Goal: Task Accomplishment & Management: Manage account settings

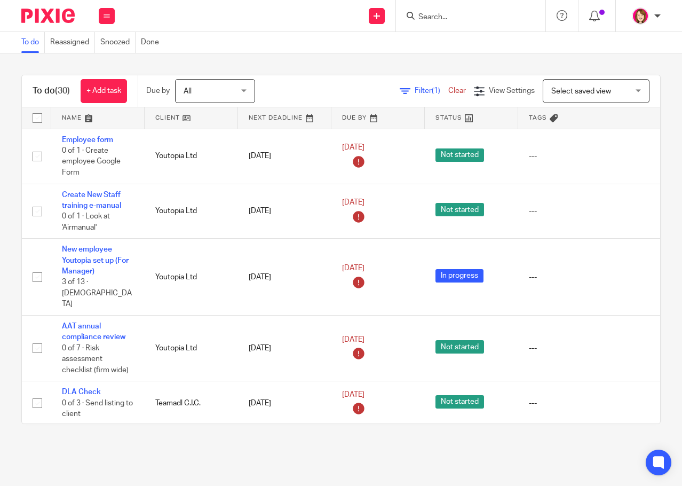
click at [445, 20] on input "Search" at bounding box center [465, 18] width 96 height 10
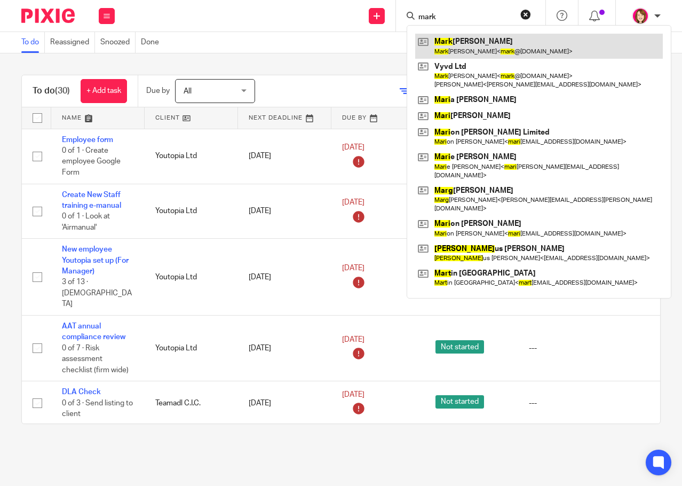
type input "mark"
click at [486, 48] on link at bounding box center [539, 46] width 248 height 25
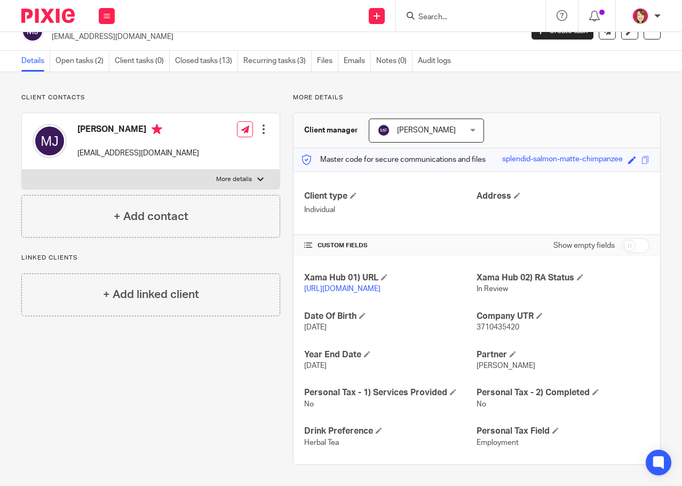
scroll to position [31, 0]
click at [446, 13] on input "Search" at bounding box center [465, 18] width 96 height 10
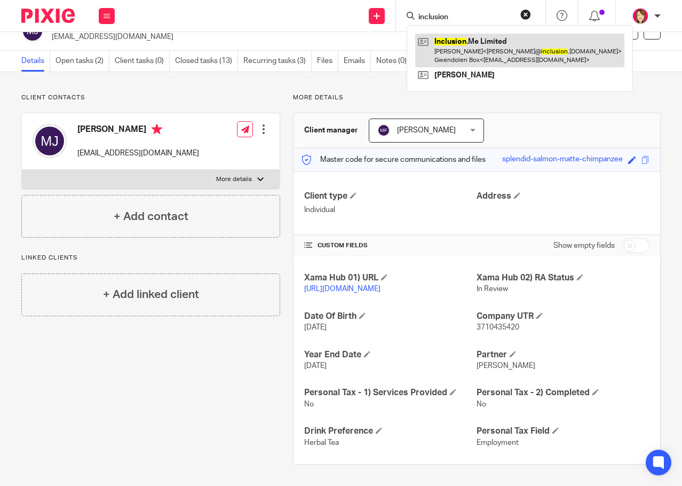
type input "inclusion"
click at [491, 41] on link at bounding box center [519, 50] width 209 height 33
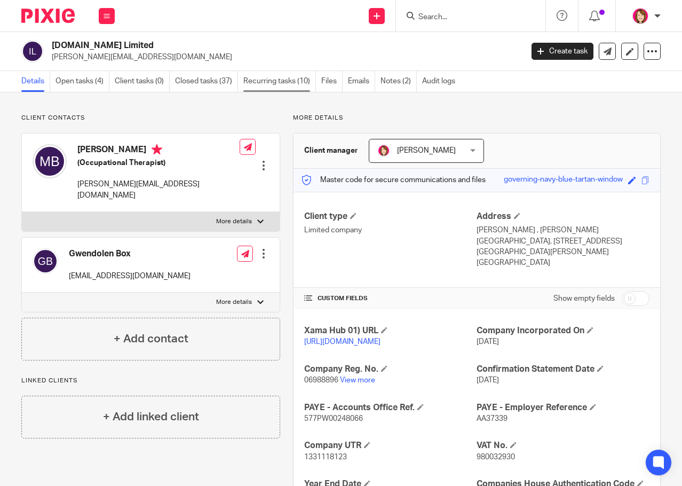
click at [278, 81] on link "Recurring tasks (10)" at bounding box center [279, 81] width 73 height 21
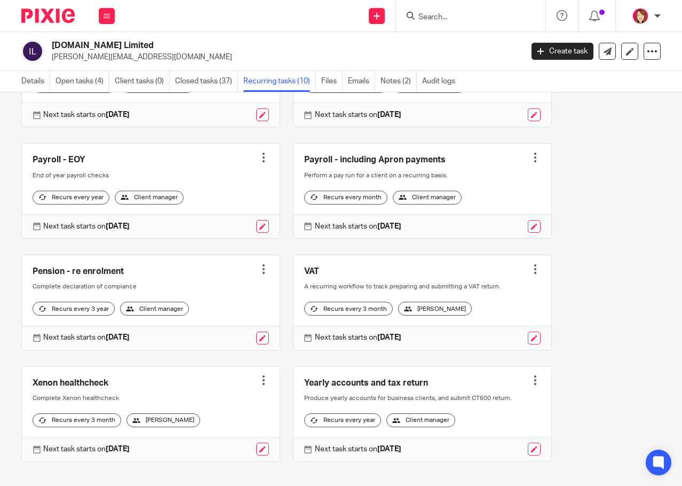
scroll to position [267, 0]
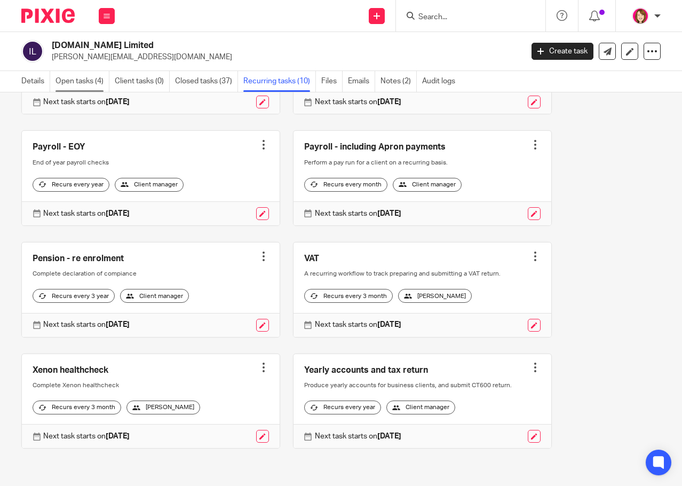
click at [91, 78] on link "Open tasks (4)" at bounding box center [83, 81] width 54 height 21
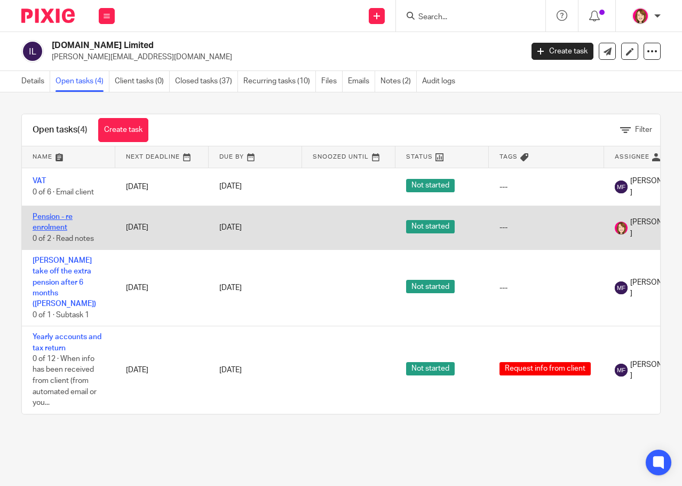
click at [48, 225] on link "Pension - re enrolment" at bounding box center [53, 222] width 40 height 18
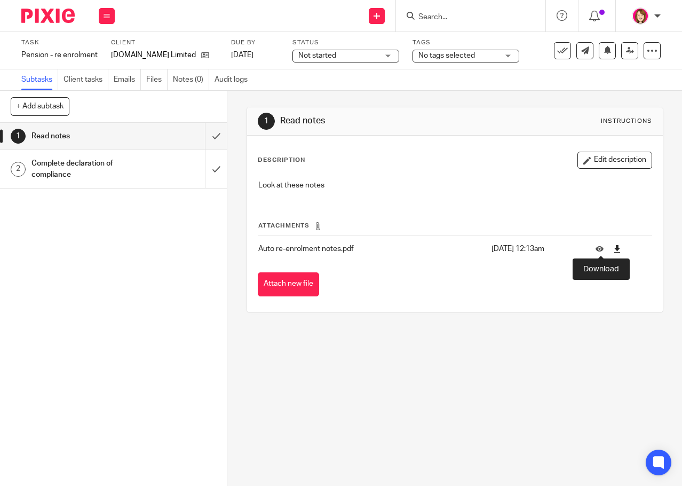
click at [613, 248] on icon at bounding box center [617, 249] width 8 height 8
click at [205, 137] on input "submit" at bounding box center [113, 136] width 227 height 27
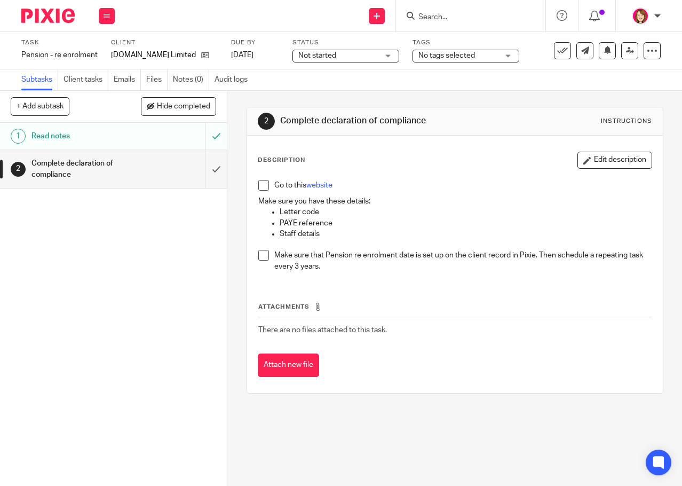
drag, startPoint x: 431, startPoint y: 17, endPoint x: 668, endPoint y: 78, distance: 244.8
click at [431, 15] on input "Search" at bounding box center [465, 18] width 96 height 10
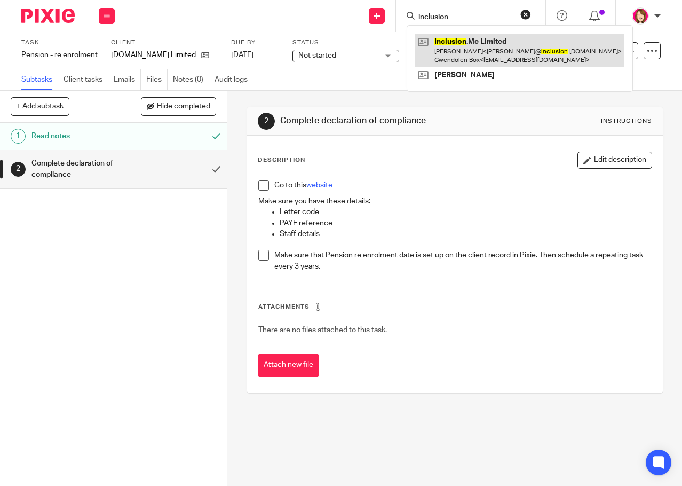
type input "inclusion"
click at [514, 50] on link at bounding box center [519, 50] width 209 height 33
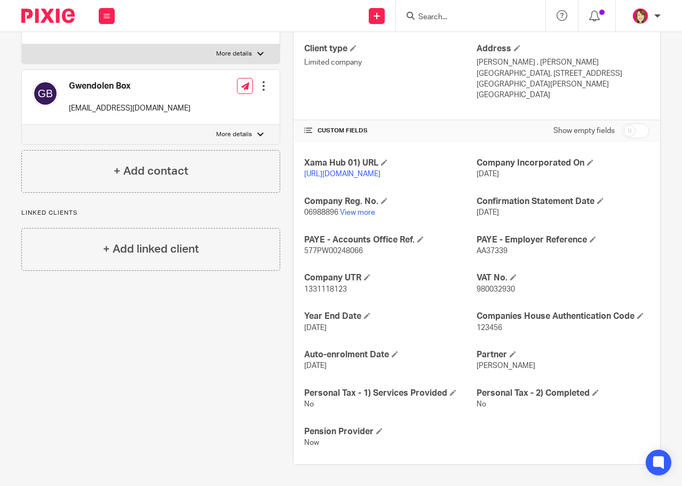
scroll to position [190, 0]
click at [636, 123] on input "checkbox" at bounding box center [635, 130] width 27 height 15
checkbox input "true"
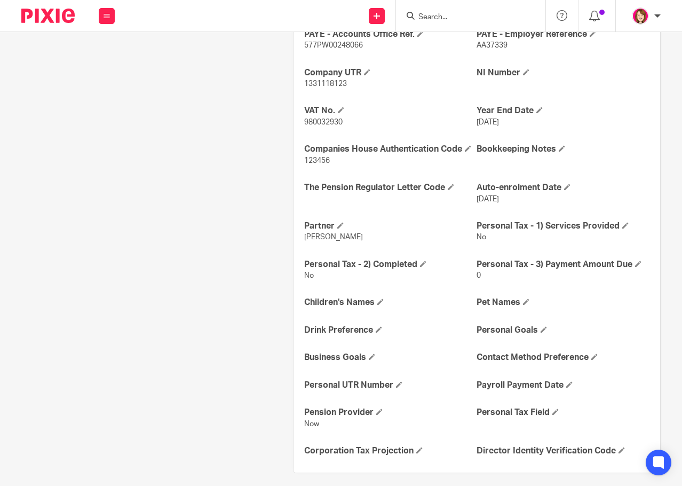
scroll to position [457, 0]
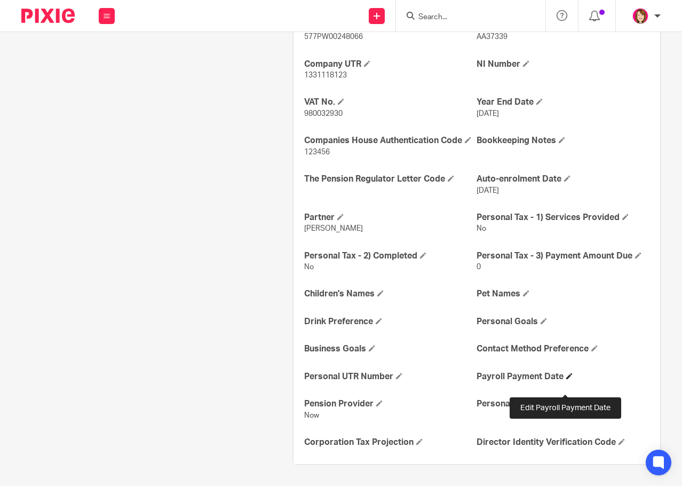
click at [566, 379] on span at bounding box center [569, 376] width 6 height 6
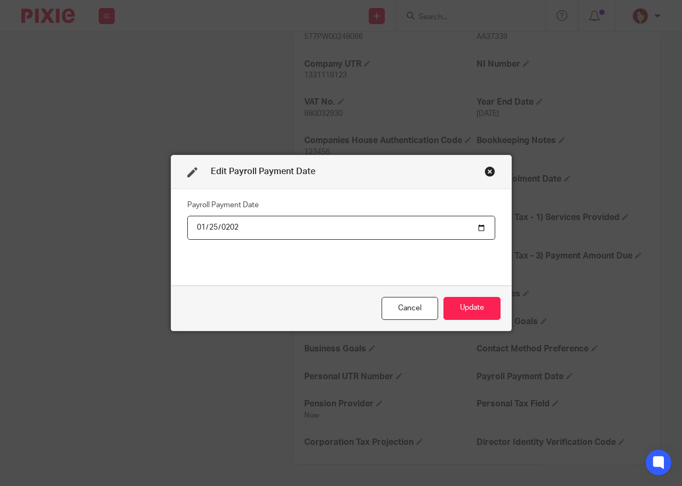
type input "2025-01-25"
click at [465, 304] on button "Update" at bounding box center [472, 308] width 57 height 23
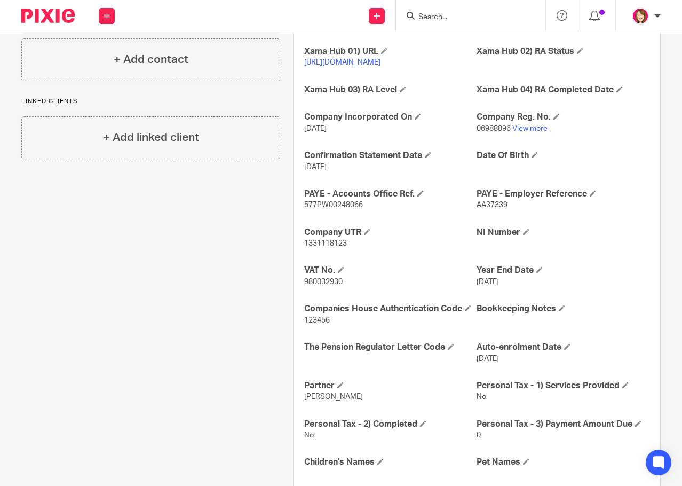
scroll to position [214, 0]
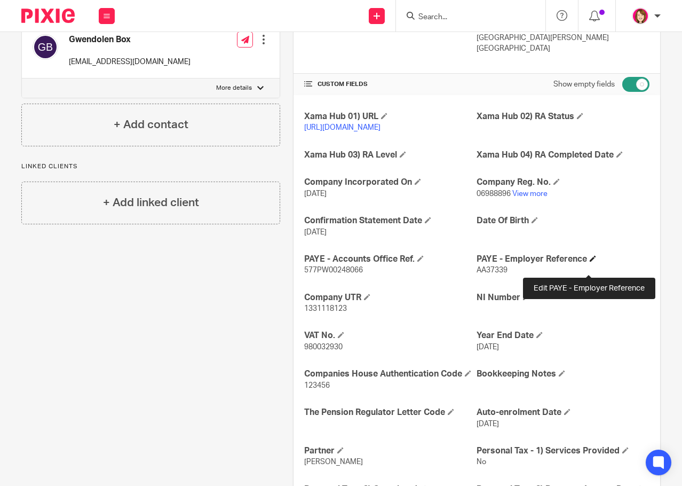
click at [590, 262] on span at bounding box center [593, 258] width 6 height 6
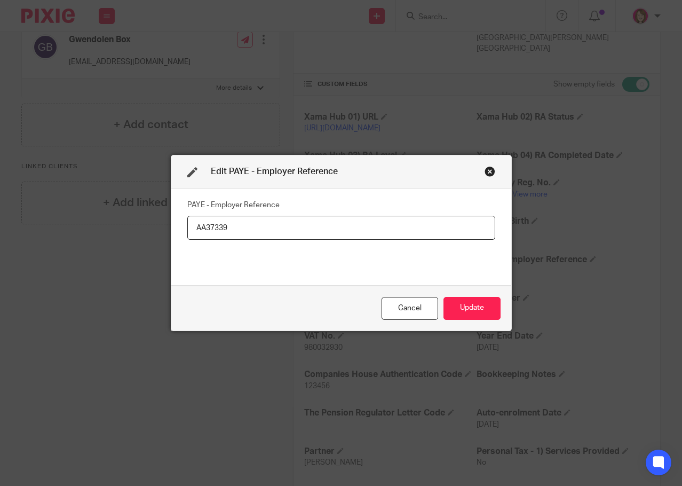
click at [194, 229] on input "AA37339" at bounding box center [341, 228] width 308 height 24
type input "577/AA37339"
click at [464, 310] on button "Update" at bounding box center [472, 308] width 57 height 23
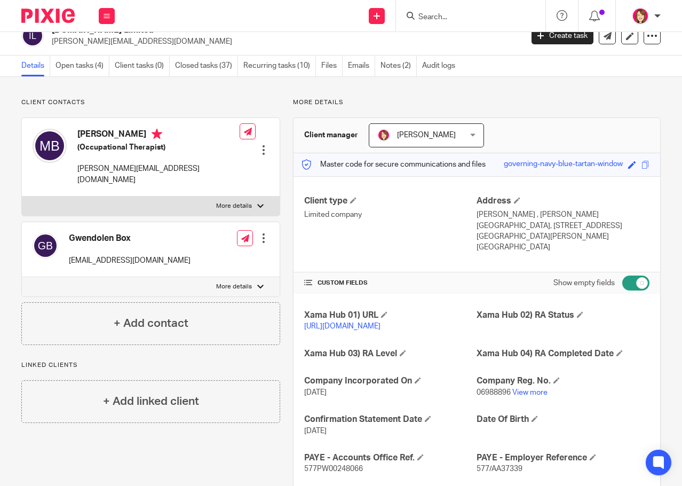
scroll to position [0, 0]
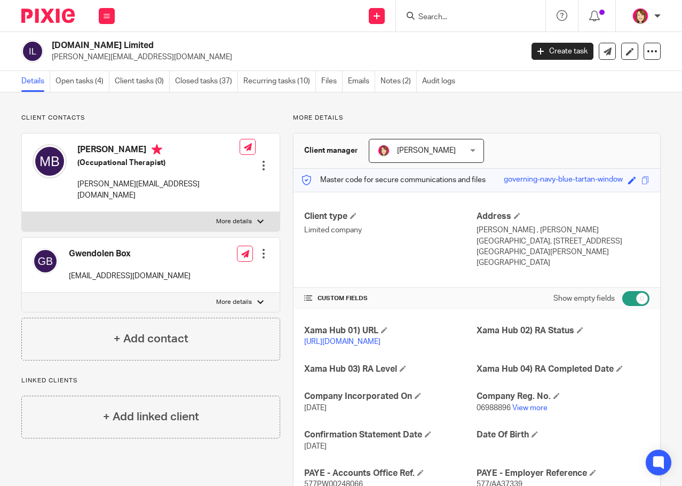
drag, startPoint x: 111, startPoint y: 13, endPoint x: 120, endPoint y: 19, distance: 11.1
click at [111, 13] on button at bounding box center [107, 16] width 16 height 16
click at [107, 78] on link "Clients" at bounding box center [104, 80] width 25 height 7
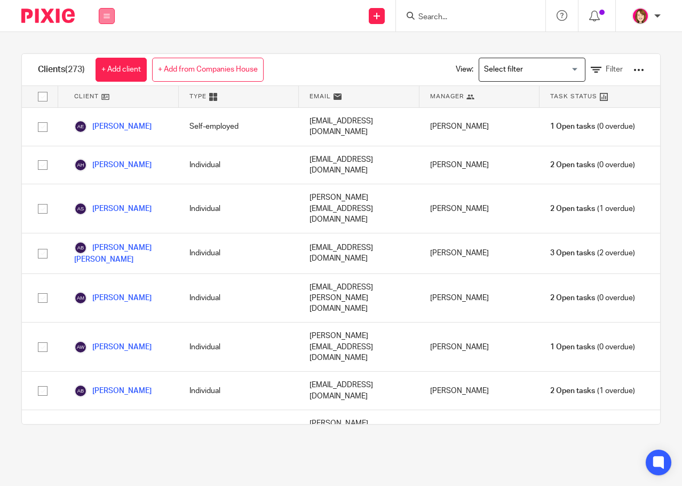
click at [107, 18] on icon at bounding box center [107, 16] width 6 height 6
click at [92, 128] on link "Settings" at bounding box center [106, 127] width 28 height 7
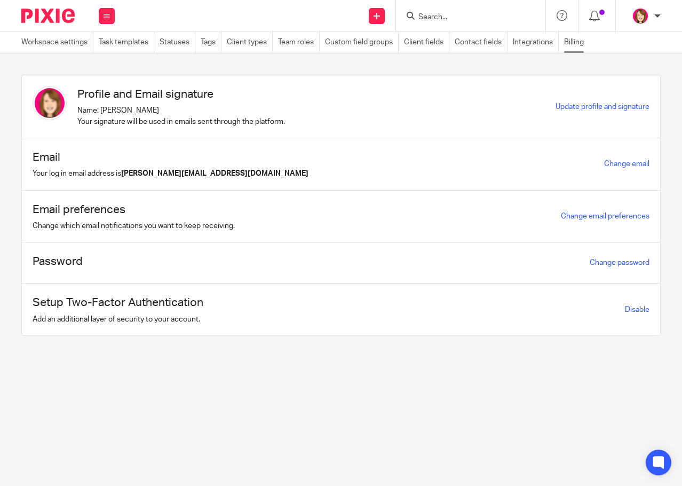
click at [575, 43] on link "Billing" at bounding box center [576, 42] width 25 height 21
click at [444, 14] on input "Search" at bounding box center [465, 18] width 96 height 10
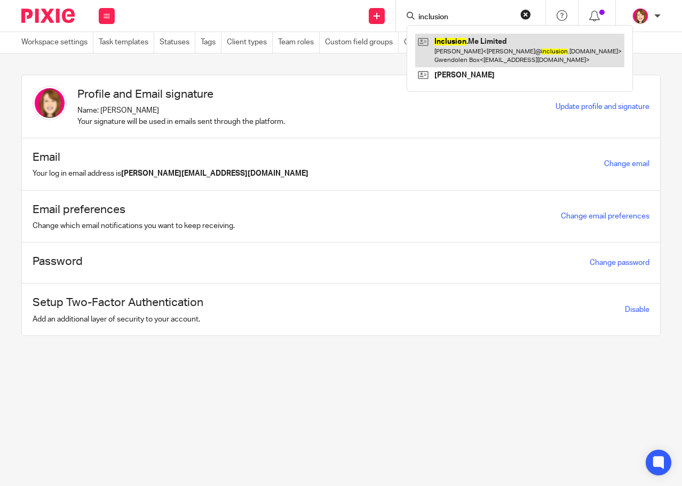
type input "inclusion"
click at [491, 43] on link at bounding box center [519, 50] width 209 height 33
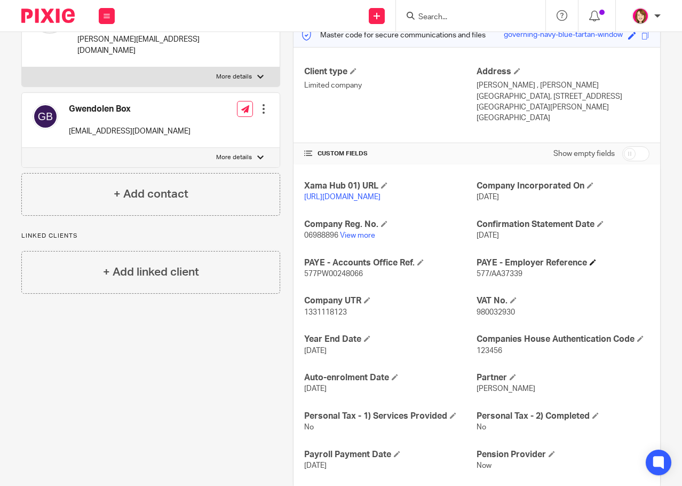
scroll to position [160, 0]
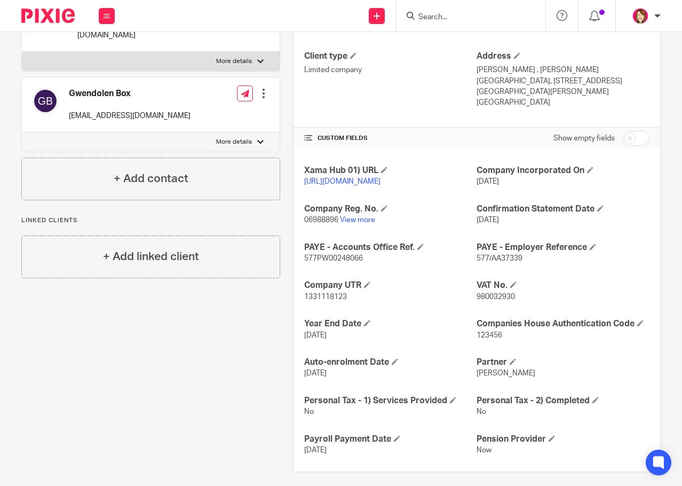
click at [487, 262] on span "577/AA37339" at bounding box center [500, 258] width 46 height 7
click at [590, 250] on span at bounding box center [593, 246] width 6 height 6
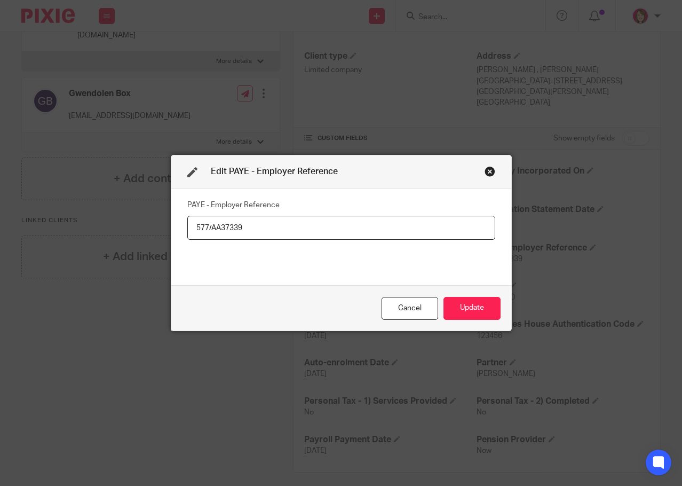
drag, startPoint x: 192, startPoint y: 227, endPoint x: 241, endPoint y: 228, distance: 48.6
click at [241, 228] on input "577/AA37339" at bounding box center [341, 228] width 308 height 24
click at [485, 170] on div "Close this dialog window" at bounding box center [490, 171] width 11 height 11
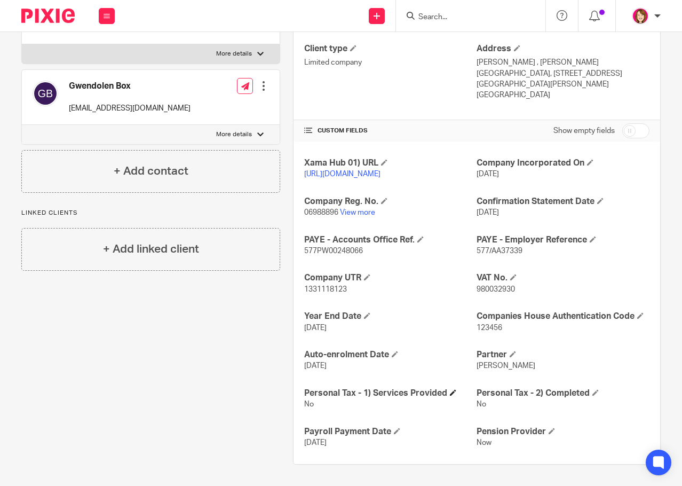
scroll to position [190, 0]
click at [304, 247] on span "577PW00248066" at bounding box center [333, 250] width 59 height 7
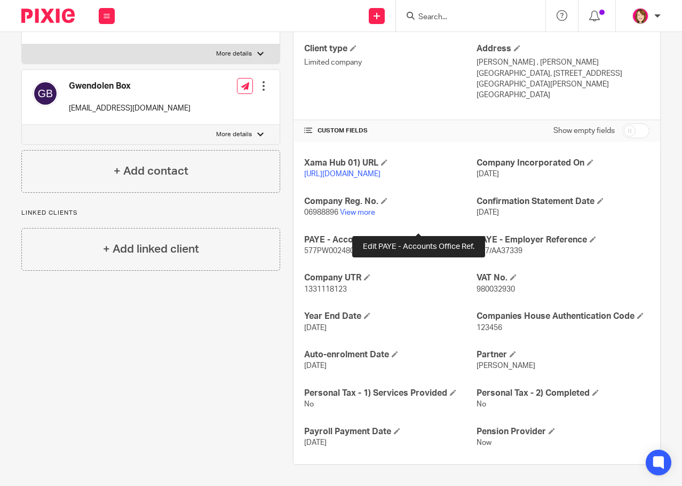
click at [418, 236] on span at bounding box center [420, 239] width 6 height 6
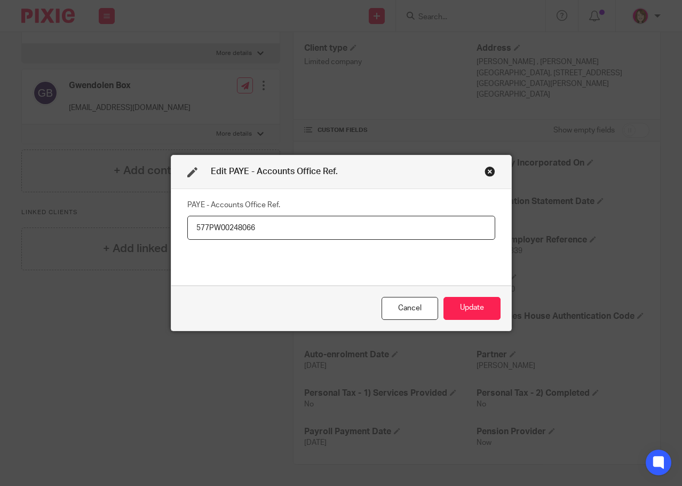
drag, startPoint x: 192, startPoint y: 227, endPoint x: 255, endPoint y: 226, distance: 63.0
click at [255, 226] on input "577PW00248066" at bounding box center [341, 228] width 308 height 24
click at [406, 305] on div "Cancel" at bounding box center [410, 308] width 57 height 23
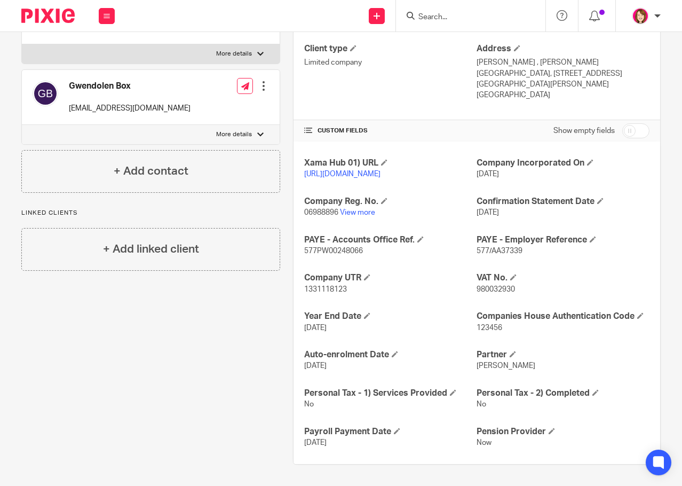
click at [307, 209] on span "06988896" at bounding box center [321, 212] width 34 height 7
click at [382, 197] on span at bounding box center [384, 200] width 6 height 6
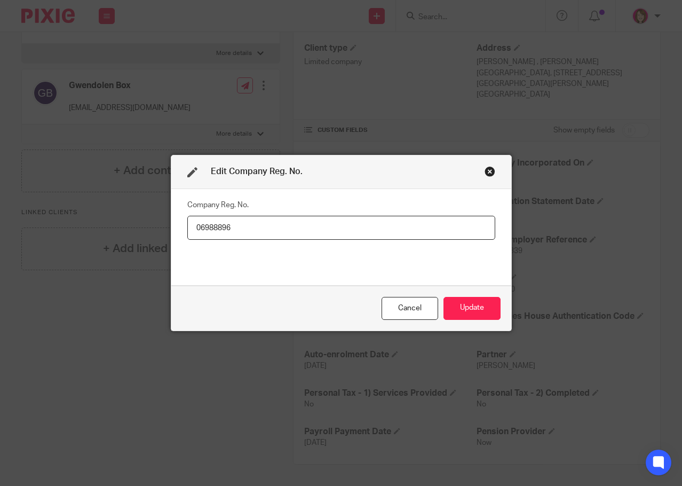
drag, startPoint x: 192, startPoint y: 229, endPoint x: 225, endPoint y: 227, distance: 33.2
click at [225, 227] on input "06988896" at bounding box center [341, 228] width 308 height 24
click at [485, 169] on div "Close this dialog window" at bounding box center [490, 171] width 11 height 11
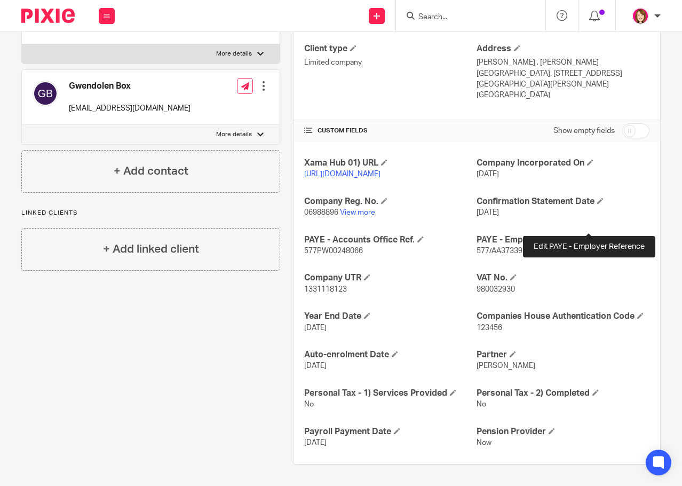
click at [590, 236] on span at bounding box center [593, 239] width 6 height 6
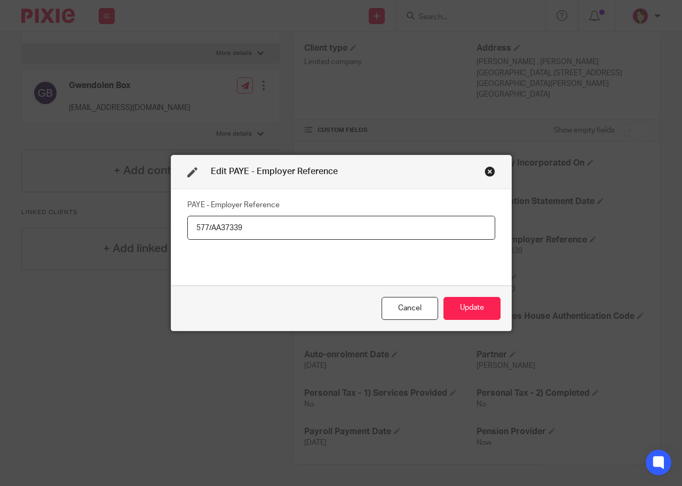
drag, startPoint x: 191, startPoint y: 227, endPoint x: 241, endPoint y: 224, distance: 50.8
click at [241, 224] on input "577/AA37339" at bounding box center [341, 228] width 308 height 24
click at [485, 171] on div "Close this dialog window" at bounding box center [490, 171] width 11 height 11
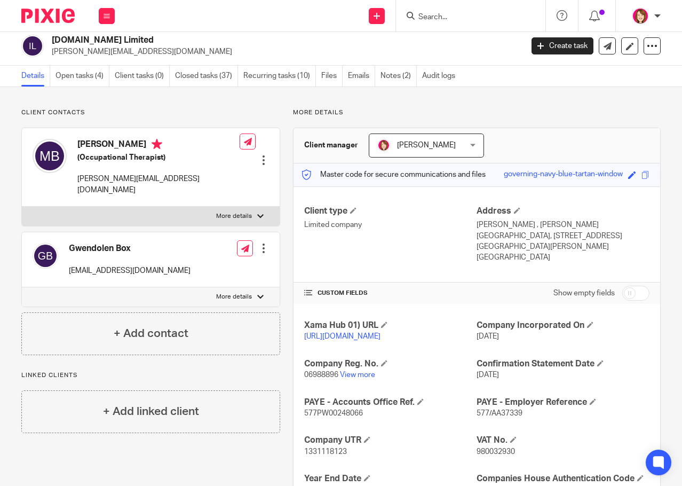
scroll to position [0, 0]
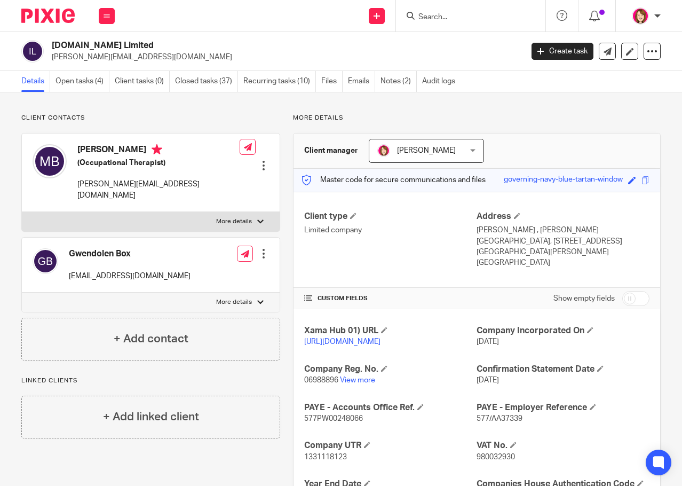
drag, startPoint x: 82, startPoint y: 83, endPoint x: 239, endPoint y: 125, distance: 162.5
click at [82, 83] on link "Open tasks (4)" at bounding box center [83, 81] width 54 height 21
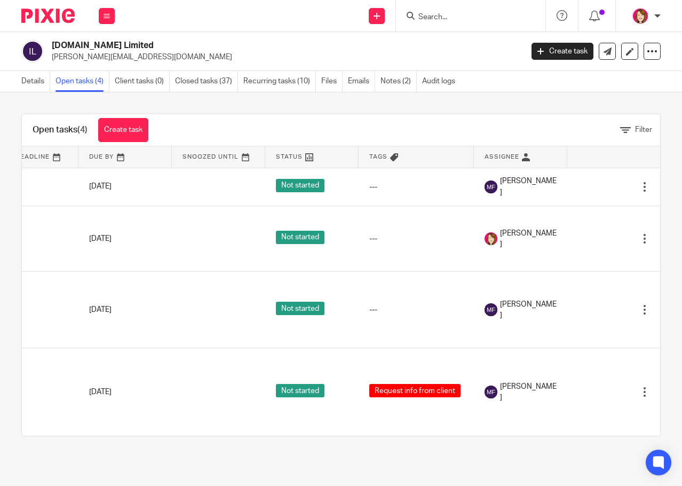
scroll to position [0, 146]
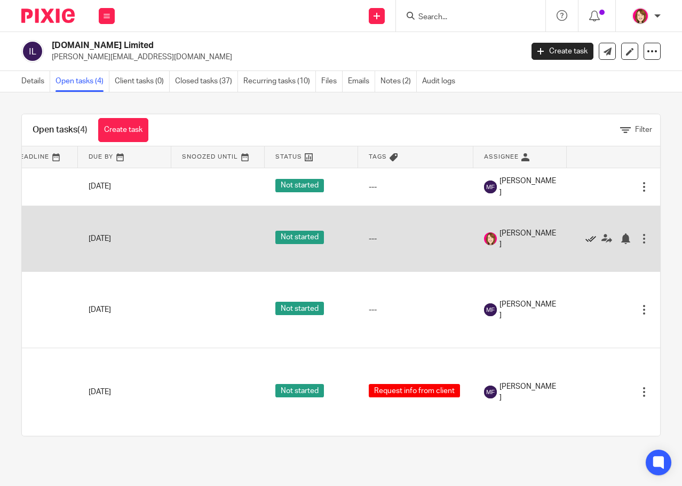
click at [586, 236] on icon at bounding box center [591, 238] width 11 height 11
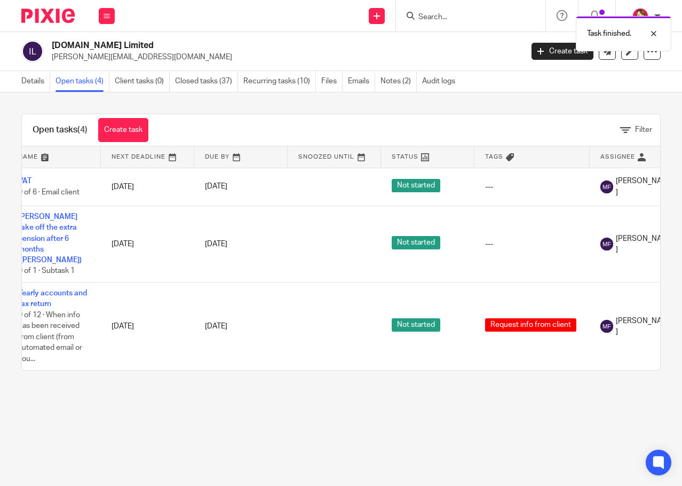
scroll to position [0, 0]
